Goal: Task Accomplishment & Management: Complete application form

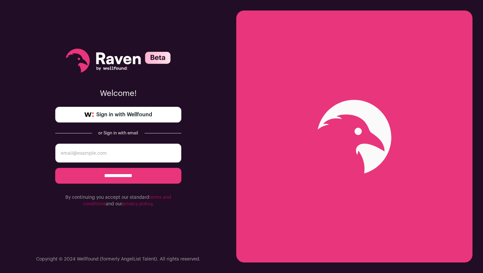
click at [157, 158] on input "email" at bounding box center [118, 153] width 126 height 19
click at [148, 112] on span "Sign in with Wellfound" at bounding box center [124, 115] width 56 height 8
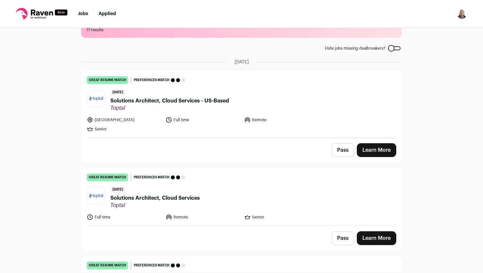
scroll to position [22, 0]
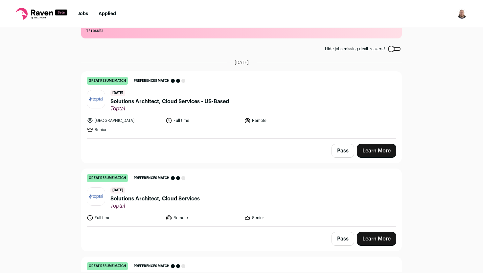
click at [340, 147] on button "Pass" at bounding box center [343, 151] width 23 height 14
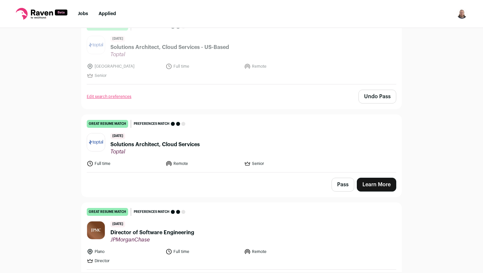
scroll to position [95, 0]
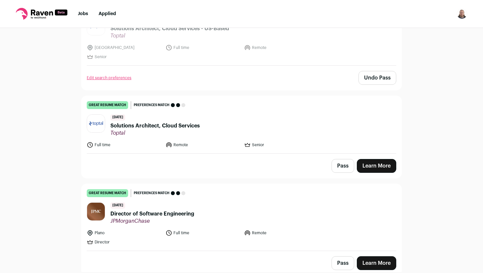
click at [343, 163] on button "Pass" at bounding box center [343, 166] width 23 height 14
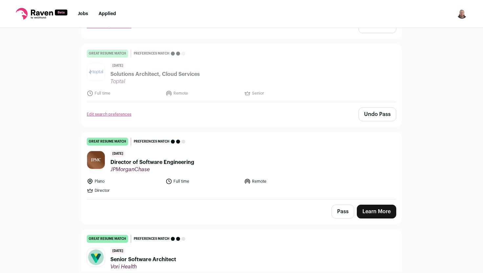
scroll to position [229, 0]
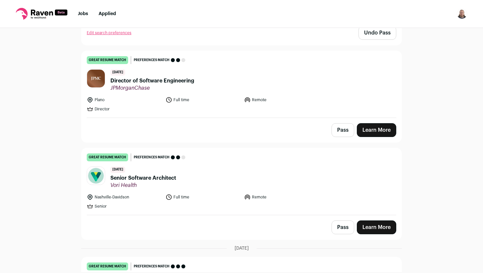
click at [171, 82] on span "Director of Software Engineering" at bounding box center [153, 81] width 84 height 8
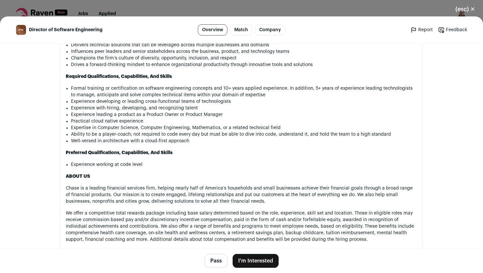
scroll to position [446, 0]
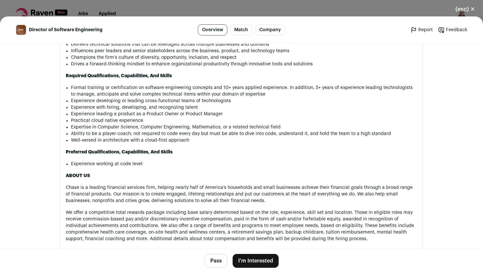
click at [208, 82] on div "Job Description If you are a software engineering leader ready to take the rein…" at bounding box center [242, 139] width 352 height 382
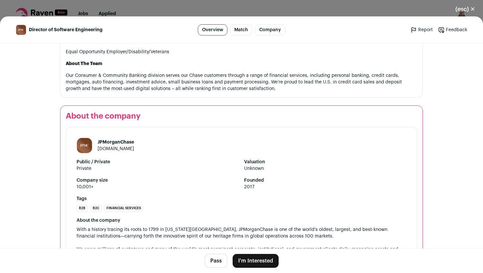
scroll to position [719, 0]
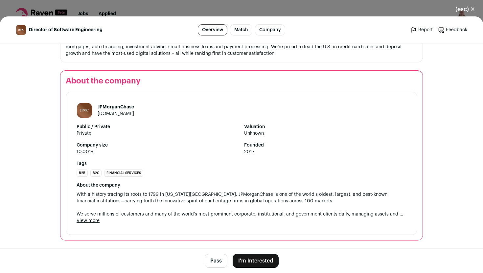
click at [257, 259] on button "I'm Interested" at bounding box center [256, 261] width 46 height 14
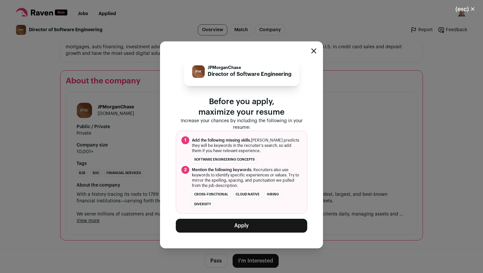
click at [242, 227] on button "Apply" at bounding box center [242, 226] width 132 height 14
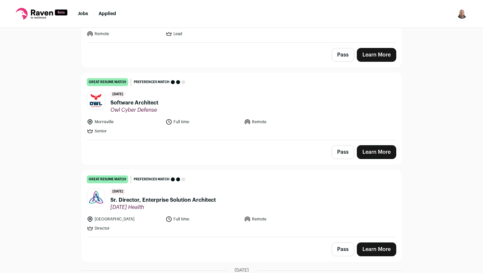
scroll to position [1000, 0]
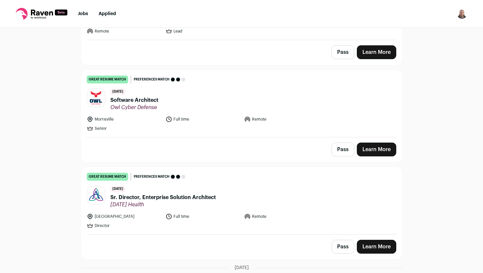
click at [145, 97] on span "Software Architect" at bounding box center [135, 100] width 48 height 8
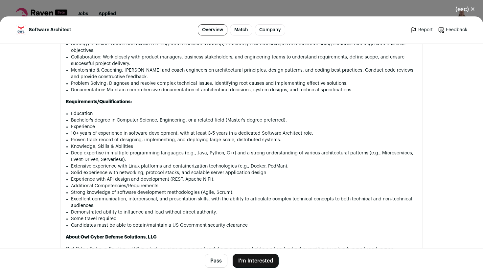
scroll to position [555, 0]
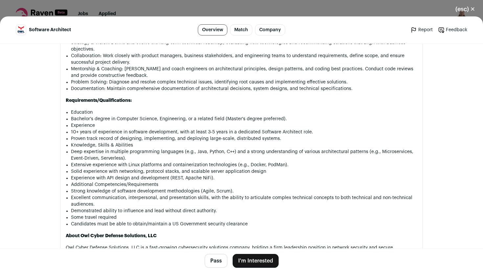
click at [165, 142] on p "Knowledge, Skills & Abilities" at bounding box center [244, 145] width 347 height 7
